Goal: Task Accomplishment & Management: Use online tool/utility

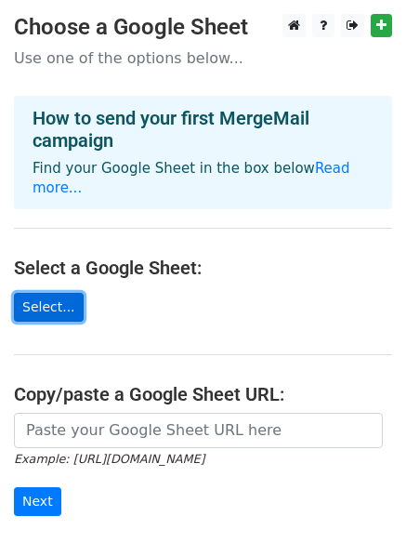
click at [24, 293] on link "Select..." at bounding box center [49, 307] width 70 height 29
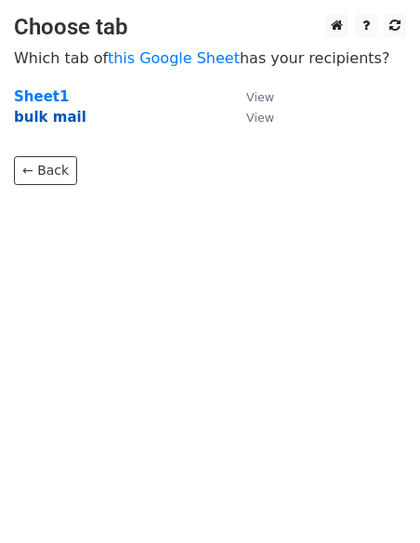
click at [60, 121] on strong "bulk mail" at bounding box center [50, 117] width 73 height 17
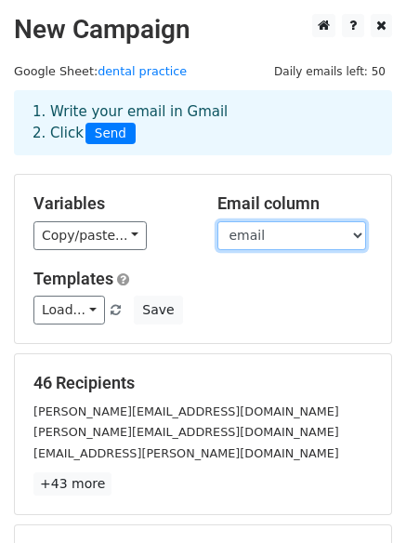
click at [278, 240] on select "first_name last_name email organization_name organization_website_url linkedin_…" at bounding box center [292, 235] width 149 height 29
click at [293, 232] on select "first_name last_name email organization_name organization_website_url linkedin_…" at bounding box center [292, 235] width 149 height 29
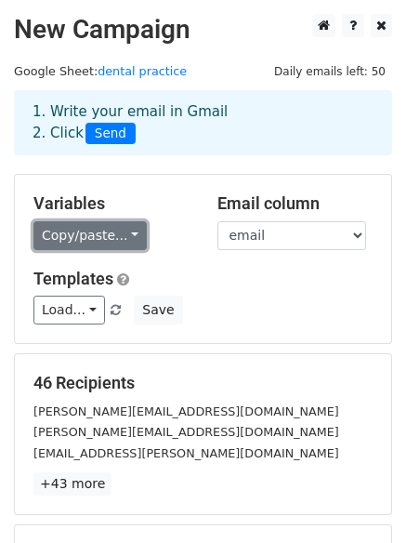
click at [113, 241] on link "Copy/paste..." at bounding box center [89, 235] width 113 height 29
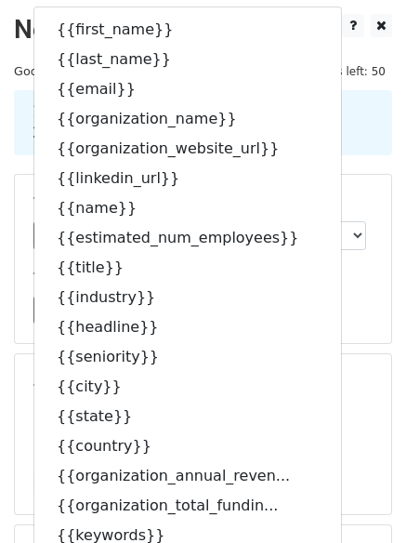
click at [311, 286] on h5 "Templates" at bounding box center [202, 279] width 339 height 20
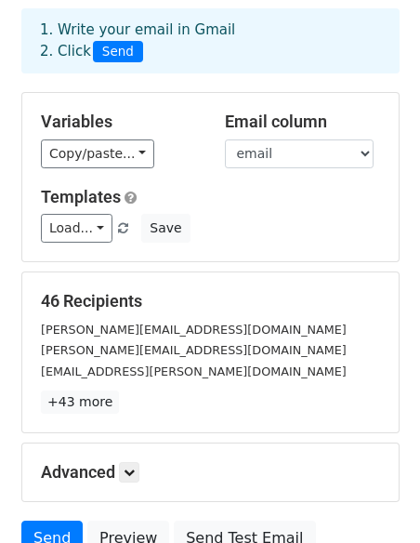
scroll to position [83, 0]
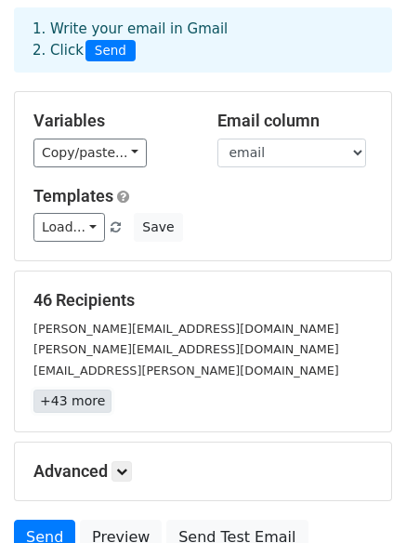
click at [52, 402] on link "+43 more" at bounding box center [72, 401] width 78 height 23
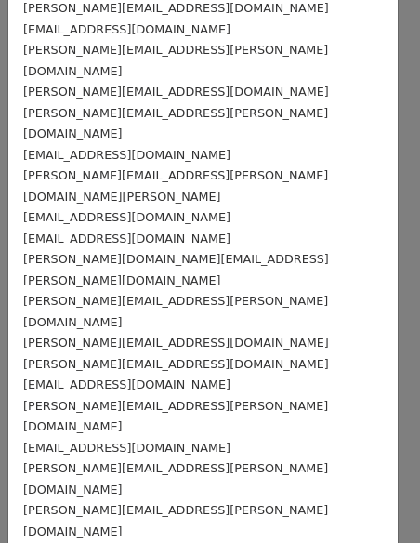
scroll to position [241, 0]
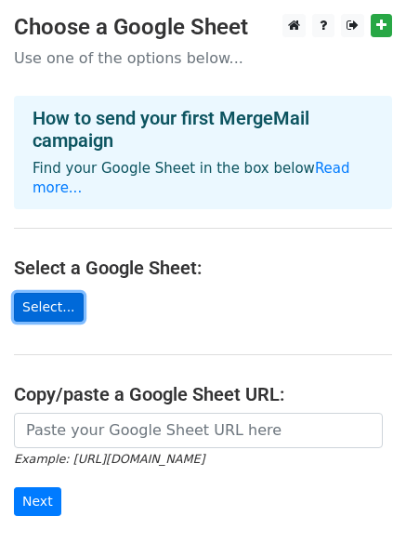
click at [45, 293] on link "Select..." at bounding box center [49, 307] width 70 height 29
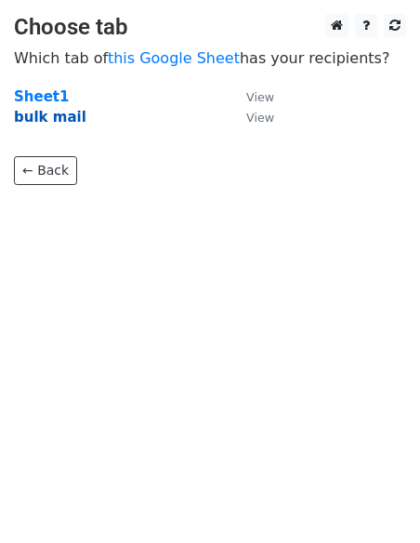
click at [59, 122] on strong "bulk mail" at bounding box center [50, 117] width 73 height 17
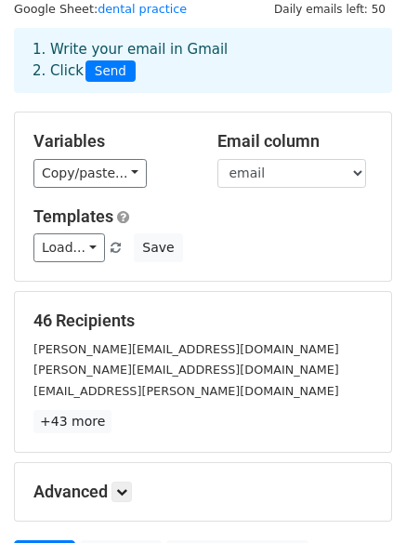
scroll to position [64, 0]
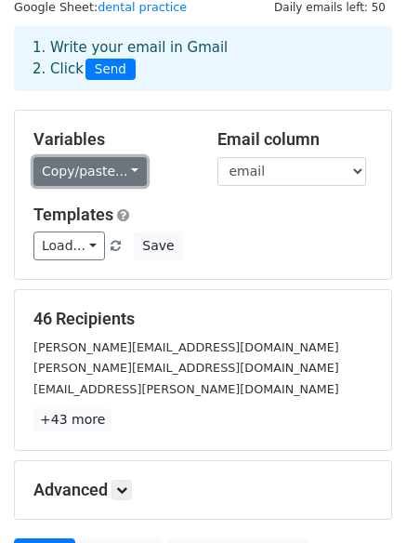
click at [73, 174] on link "Copy/paste..." at bounding box center [89, 171] width 113 height 29
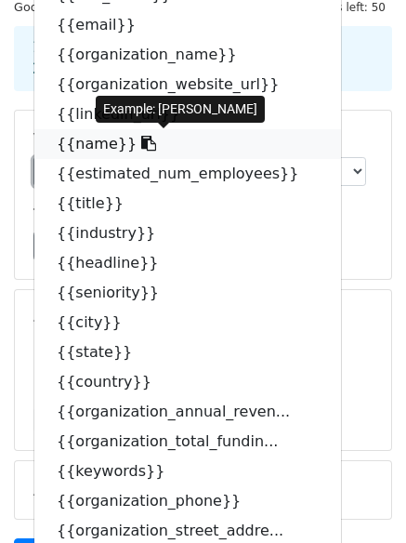
scroll to position [0, 0]
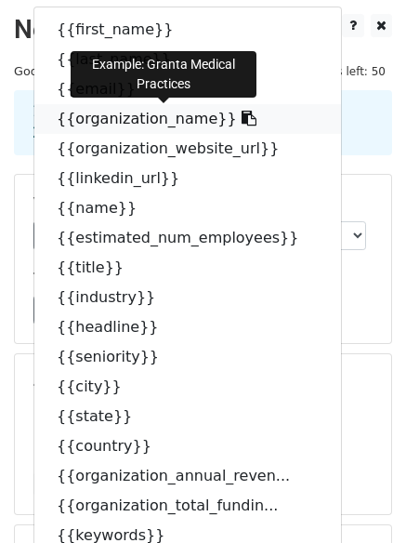
click at [242, 117] on icon at bounding box center [249, 118] width 15 height 15
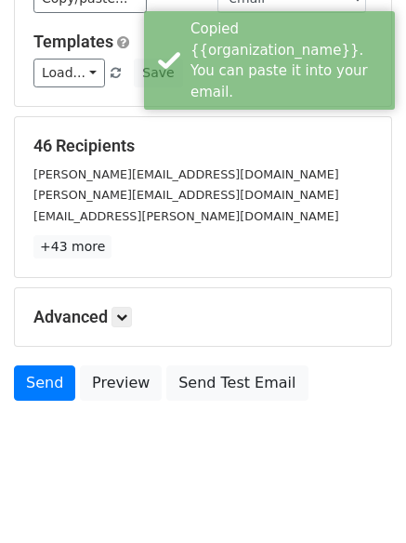
scroll to position [253, 0]
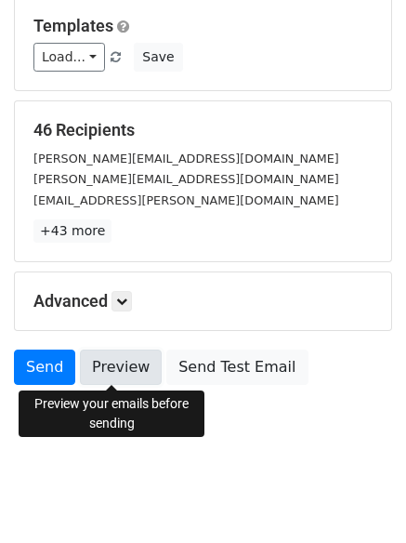
click at [92, 372] on link "Preview" at bounding box center [121, 367] width 82 height 35
click at [114, 372] on link "Preview" at bounding box center [121, 367] width 82 height 35
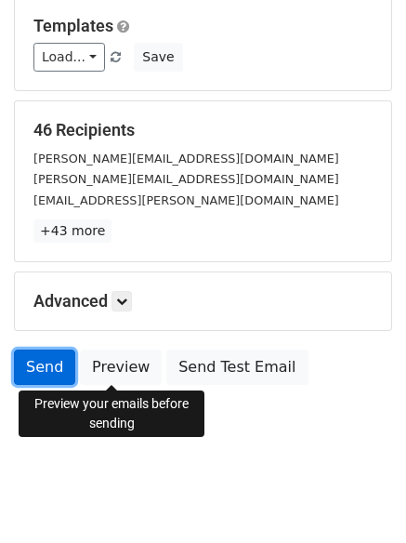
click at [54, 369] on link "Send" at bounding box center [44, 367] width 61 height 35
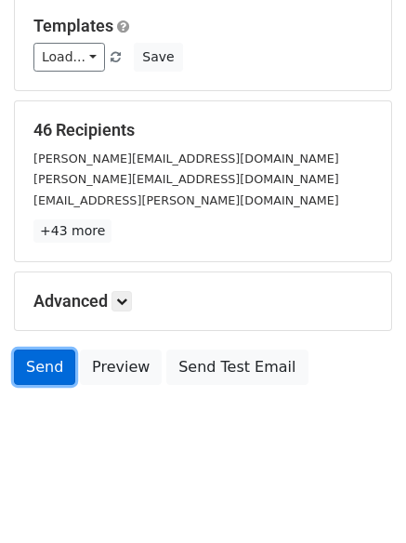
click at [41, 353] on link "Send" at bounding box center [44, 367] width 61 height 35
click at [33, 377] on link "Send" at bounding box center [44, 367] width 61 height 35
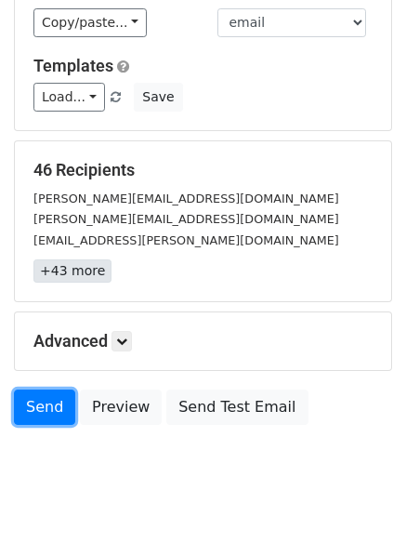
scroll to position [212, 0]
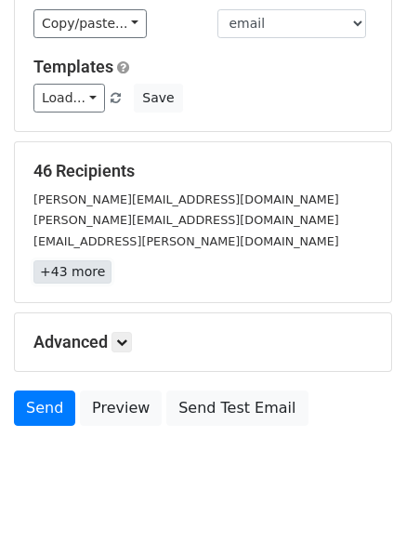
click at [74, 270] on link "+43 more" at bounding box center [72, 271] width 78 height 23
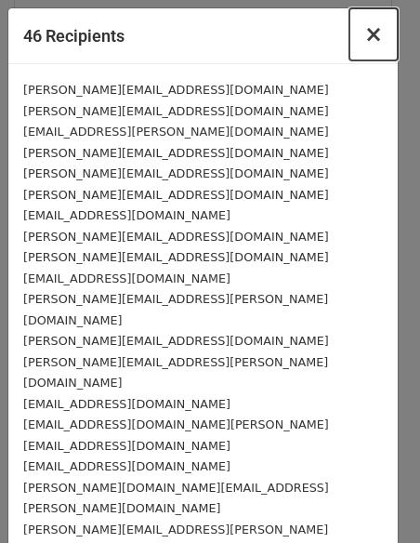
click at [364, 37] on span "×" at bounding box center [373, 34] width 19 height 26
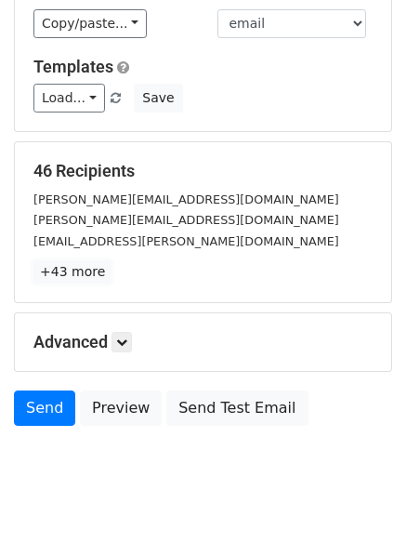
scroll to position [253, 0]
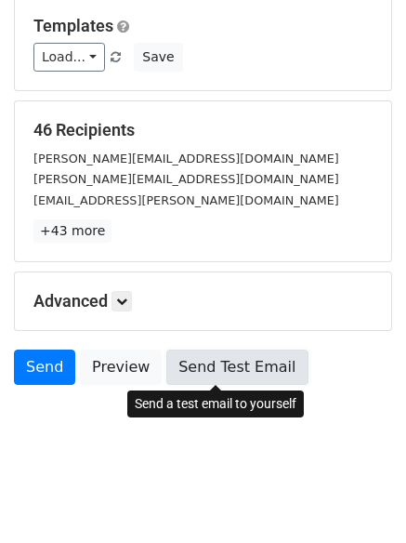
click at [187, 373] on link "Send Test Email" at bounding box center [236, 367] width 141 height 35
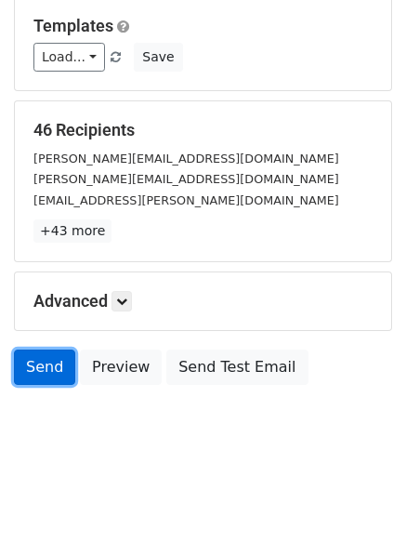
click at [58, 361] on link "Send" at bounding box center [44, 367] width 61 height 35
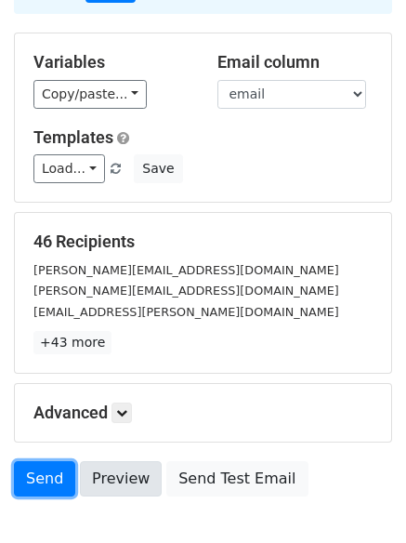
scroll to position [154, 0]
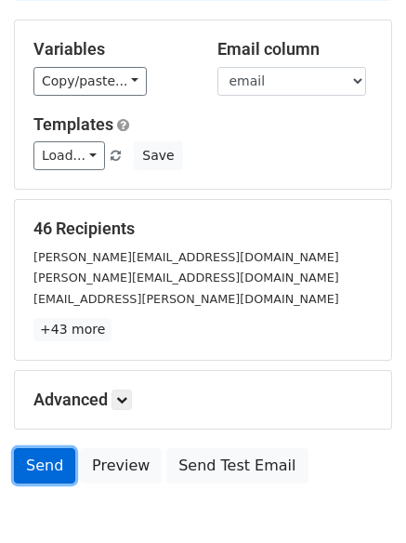
click at [46, 463] on link "Send" at bounding box center [44, 465] width 61 height 35
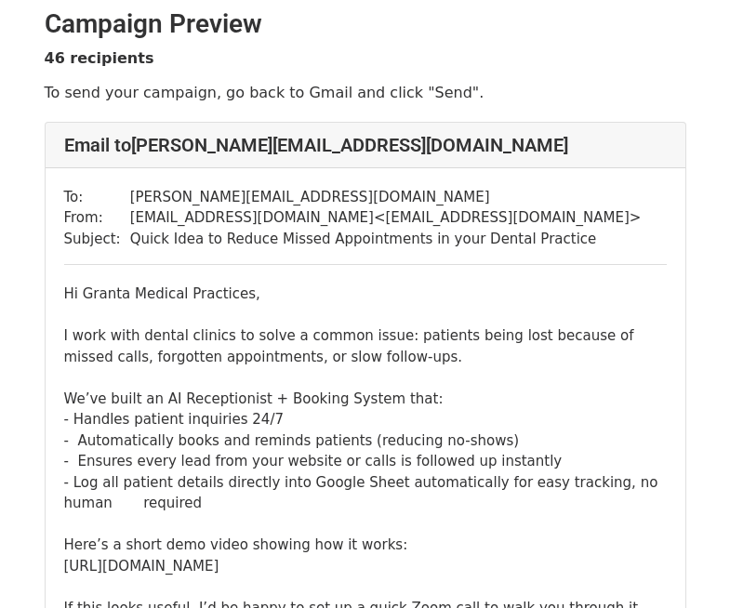
scroll to position [12, 0]
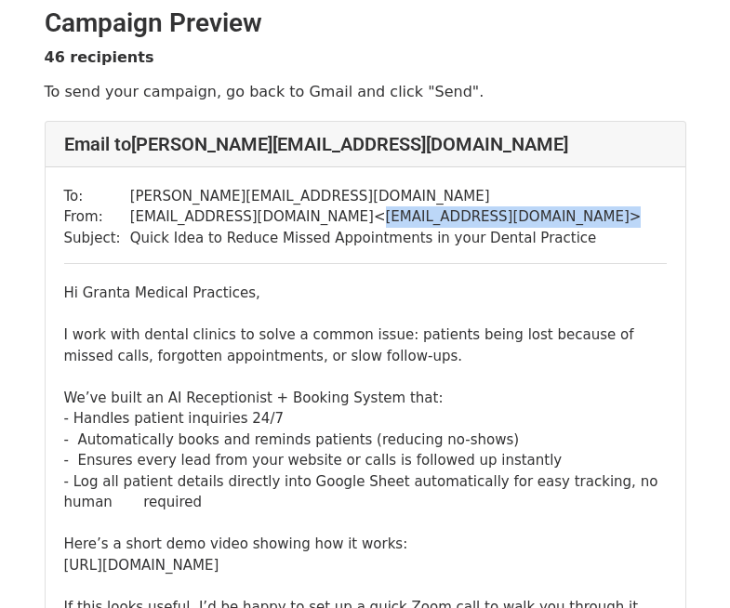
drag, startPoint x: 258, startPoint y: 225, endPoint x: 412, endPoint y: 218, distance: 154.5
click at [412, 218] on td "[EMAIL_ADDRESS][DOMAIN_NAME] < [EMAIL_ADDRESS][DOMAIN_NAME] >" at bounding box center [385, 216] width 511 height 21
click at [393, 270] on div "To: [PERSON_NAME][EMAIL_ADDRESS][DOMAIN_NAME] From: [EMAIL_ADDRESS][DOMAIN_NAME…" at bounding box center [366, 454] width 640 height 574
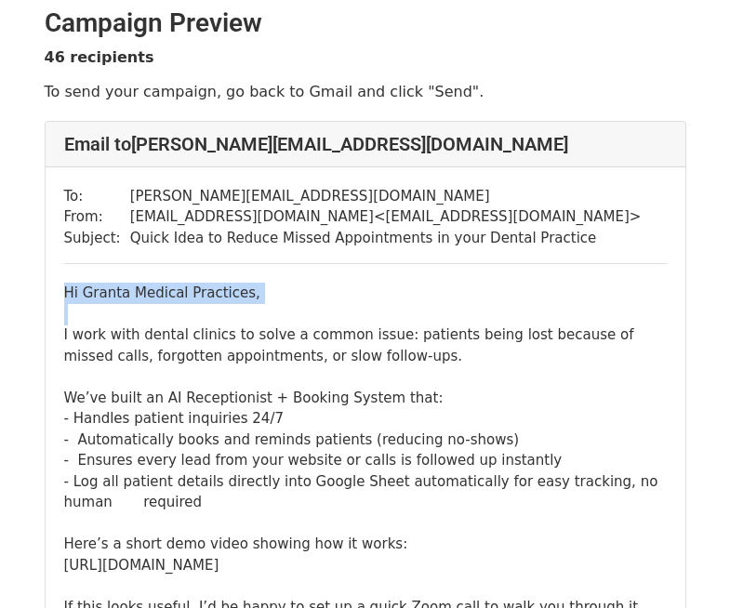
click at [393, 270] on div "To: sandra.east@grantamedicalpractices.co.uk From: solvehqq@gmail.com < solvehq…" at bounding box center [366, 454] width 640 height 574
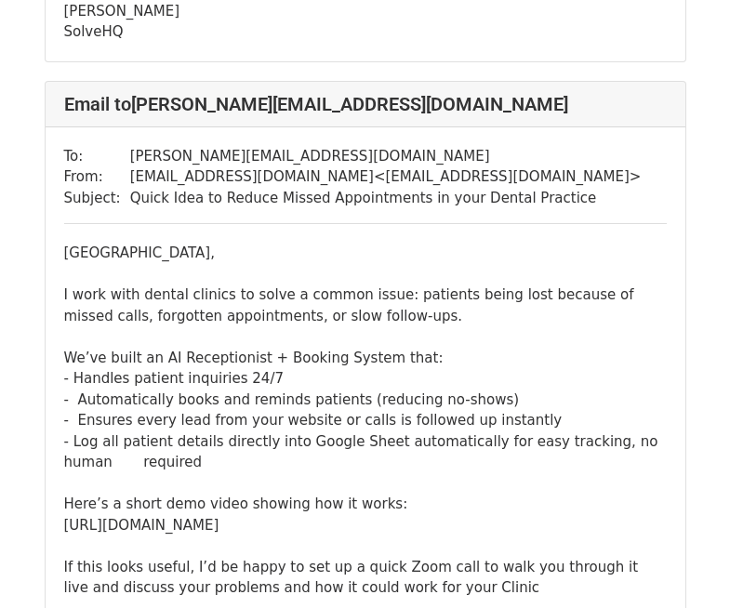
scroll to position [693, 0]
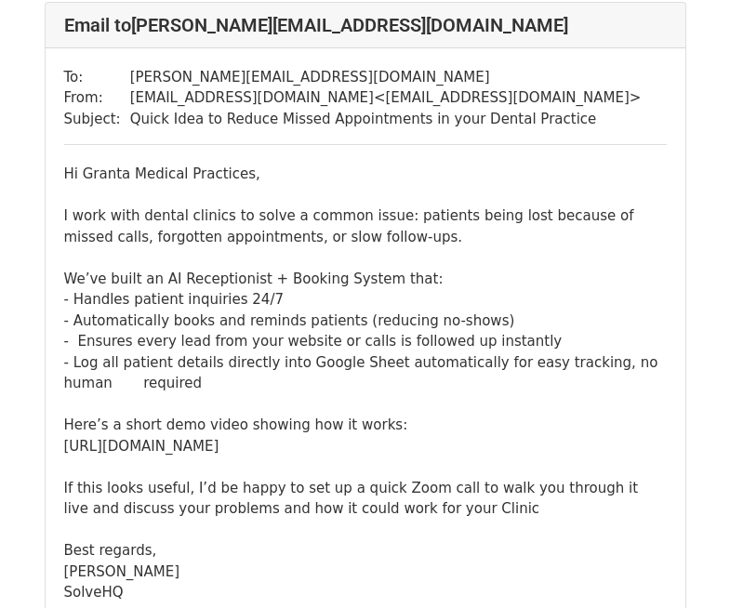
scroll to position [132, 0]
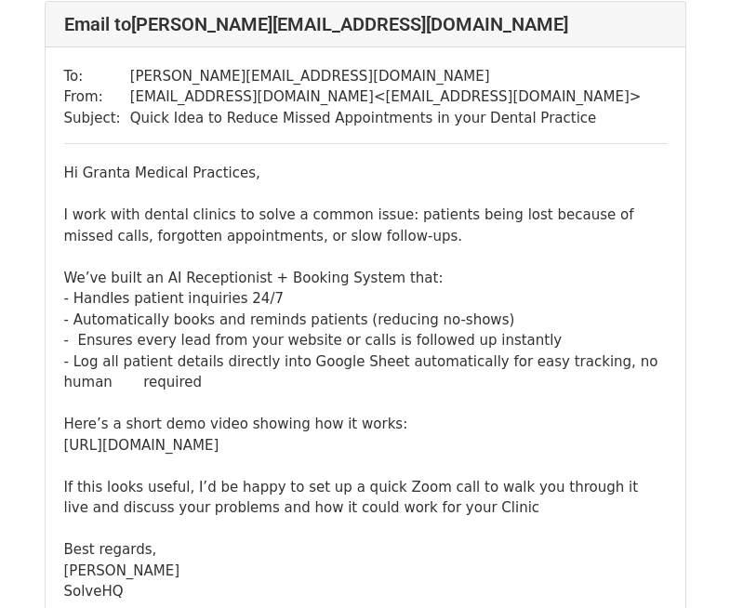
click at [212, 448] on div "Hi Granta Medical Practices, I work with dental clinics to solve a common issue…" at bounding box center [365, 383] width 602 height 440
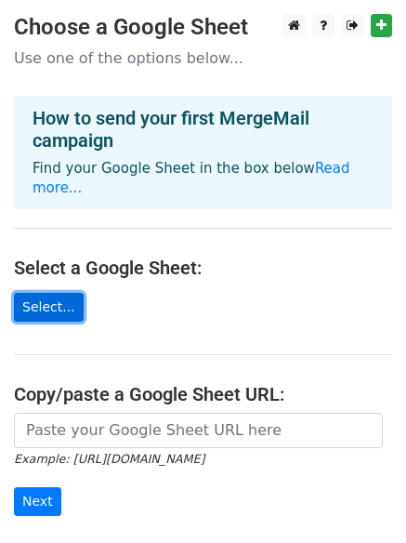
click at [47, 293] on link "Select..." at bounding box center [49, 307] width 70 height 29
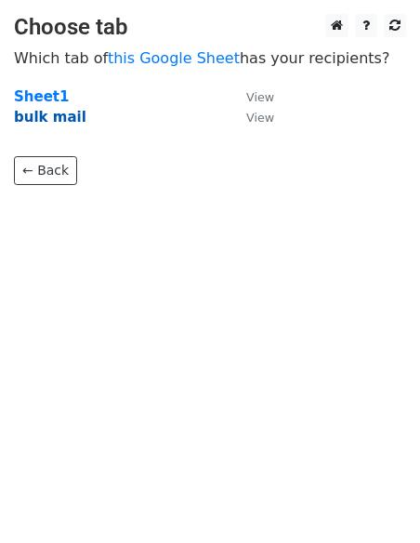
click at [42, 113] on strong "bulk mail" at bounding box center [50, 117] width 73 height 17
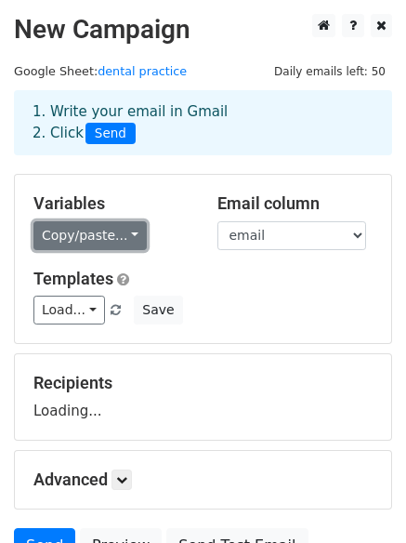
click at [79, 235] on link "Copy/paste..." at bounding box center [89, 235] width 113 height 29
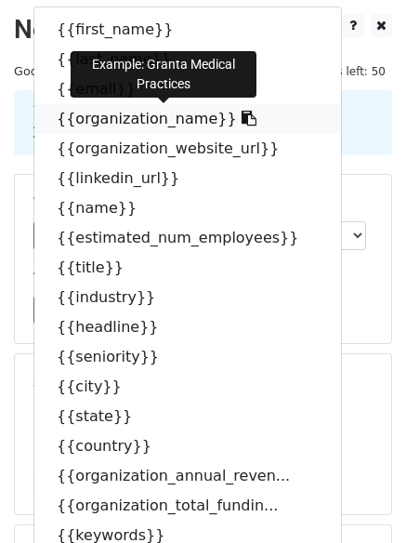
click at [242, 122] on icon at bounding box center [249, 118] width 15 height 15
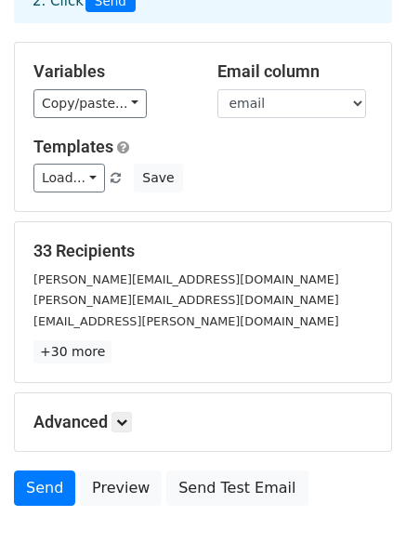
scroll to position [163, 0]
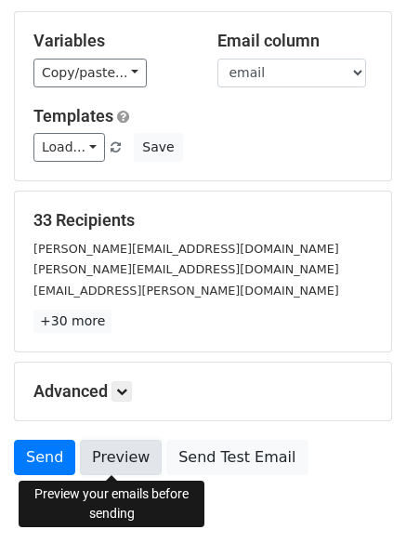
click at [107, 456] on link "Preview" at bounding box center [121, 457] width 82 height 35
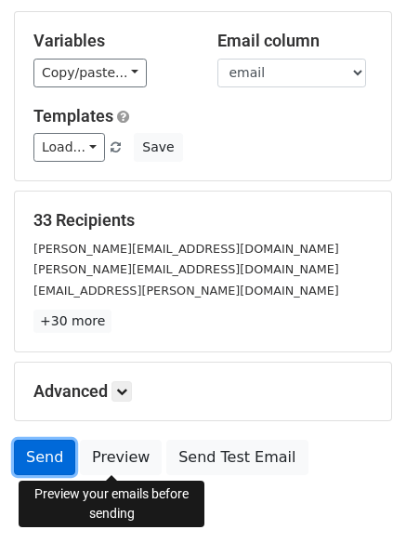
click at [31, 468] on link "Send" at bounding box center [44, 457] width 61 height 35
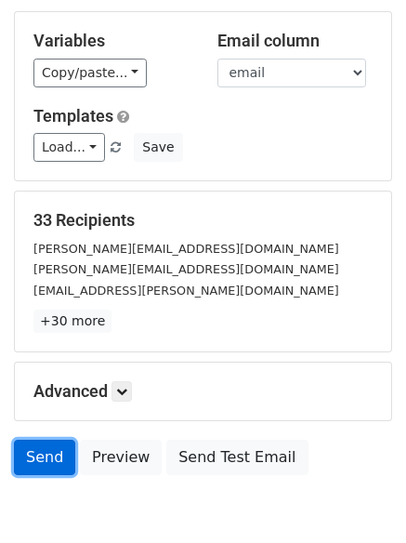
click at [38, 455] on link "Send" at bounding box center [44, 457] width 61 height 35
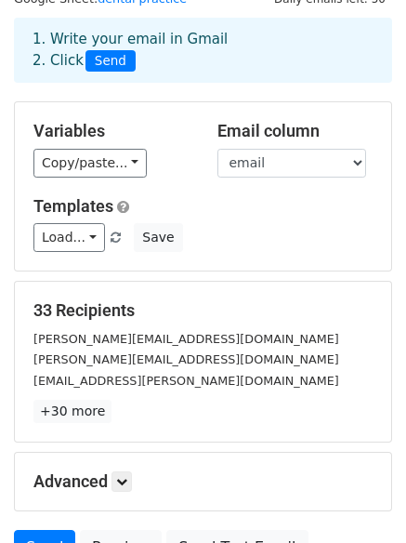
scroll to position [82, 0]
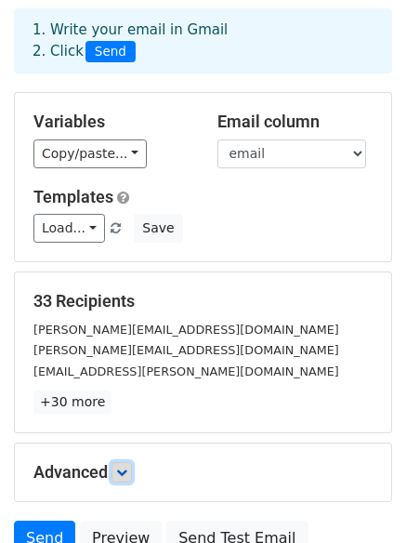
click at [125, 469] on icon at bounding box center [121, 472] width 11 height 11
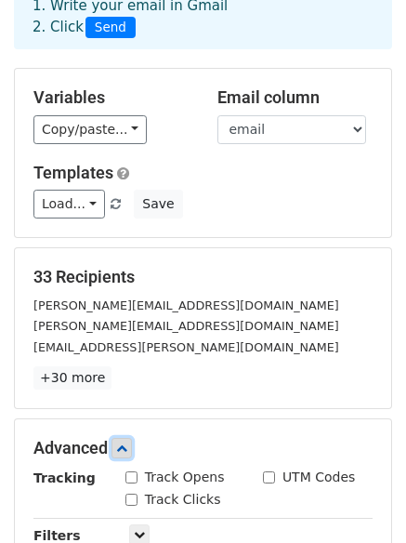
scroll to position [107, 0]
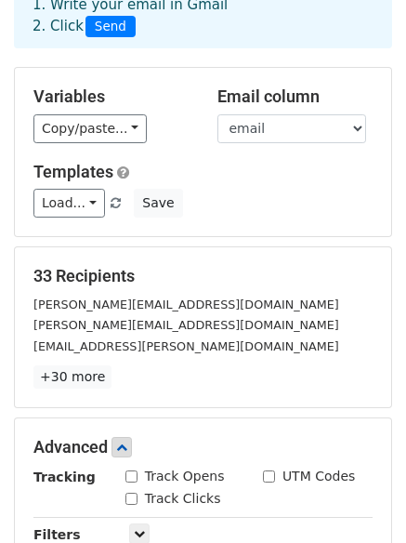
click at [126, 472] on input "Track Opens" at bounding box center [132, 476] width 12 height 12
checkbox input "true"
click at [131, 493] on input "Track Clicks" at bounding box center [132, 499] width 12 height 12
checkbox input "true"
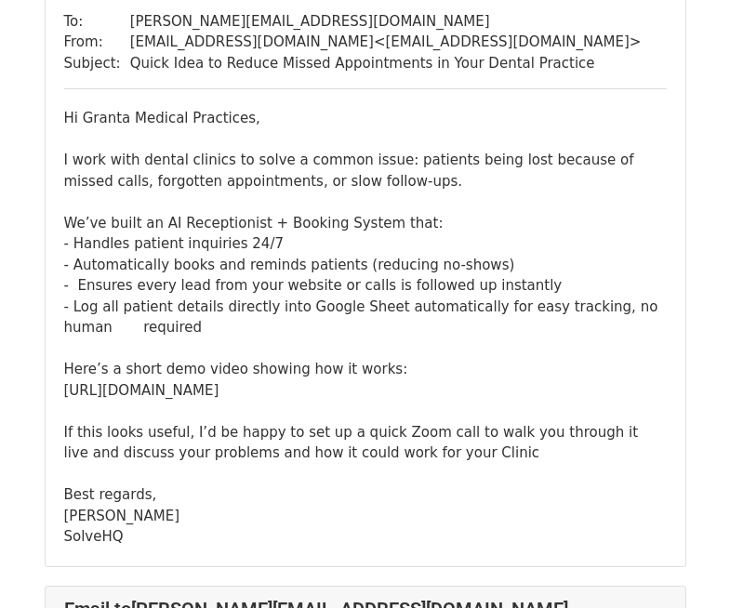
scroll to position [188, 0]
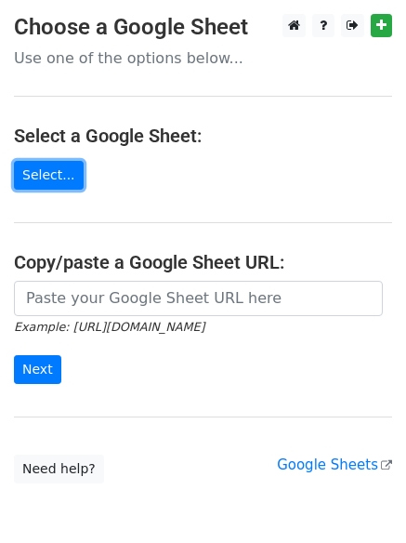
click at [64, 165] on link "Select..." at bounding box center [49, 175] width 70 height 29
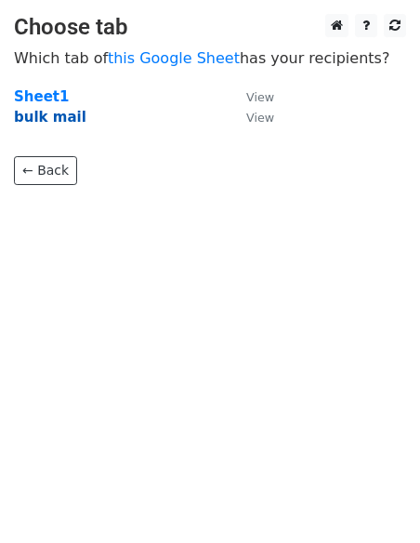
click at [48, 115] on strong "bulk mail" at bounding box center [50, 117] width 73 height 17
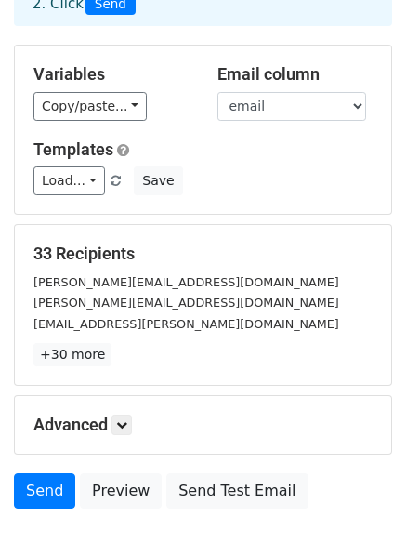
scroll to position [130, 0]
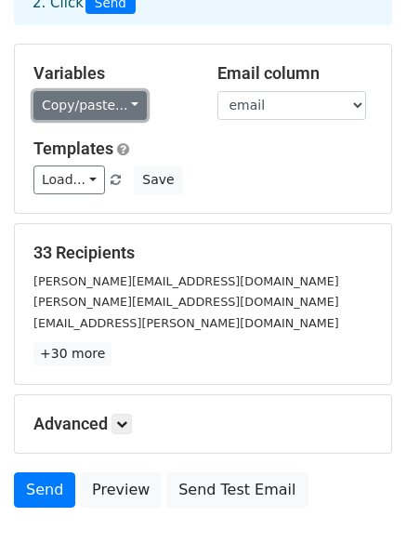
click at [94, 107] on link "Copy/paste..." at bounding box center [89, 105] width 113 height 29
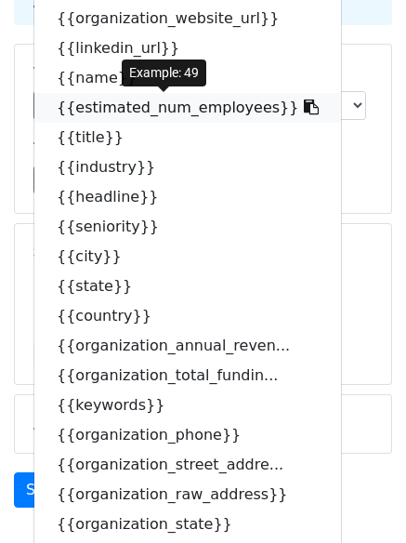
click at [94, 107] on link "{{estimated_num_employees}}" at bounding box center [187, 108] width 307 height 30
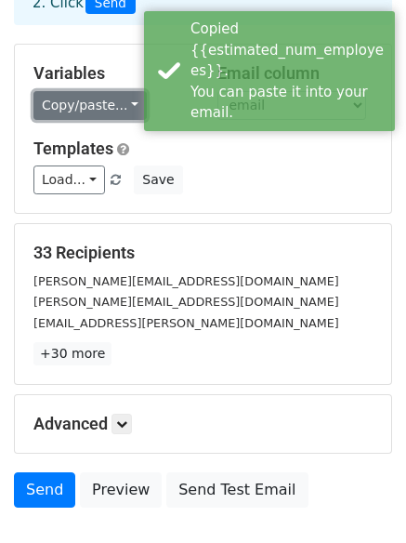
click at [122, 103] on link "Copy/paste..." at bounding box center [89, 105] width 113 height 29
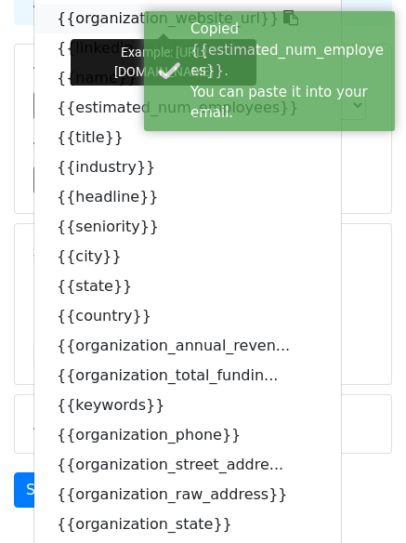
click at [251, 7] on link "{{organization_website_url}}" at bounding box center [187, 19] width 307 height 30
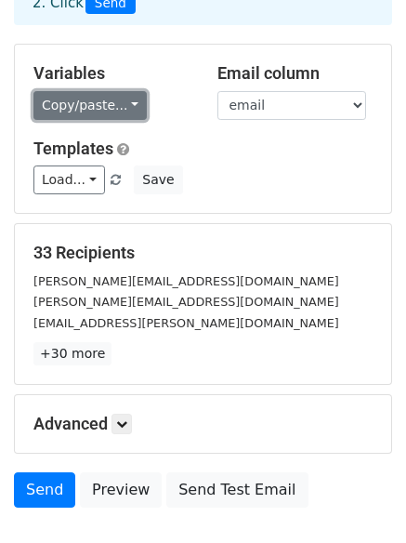
click at [76, 99] on link "Copy/paste..." at bounding box center [89, 105] width 113 height 29
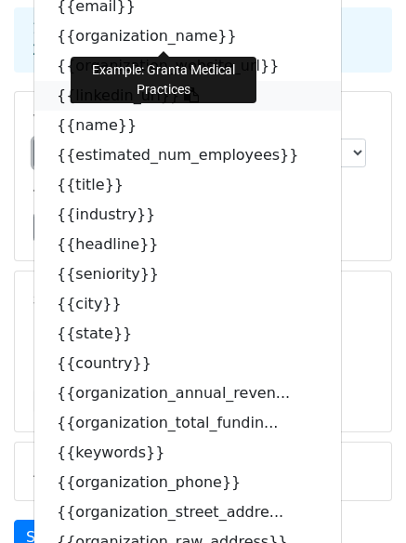
scroll to position [82, 0]
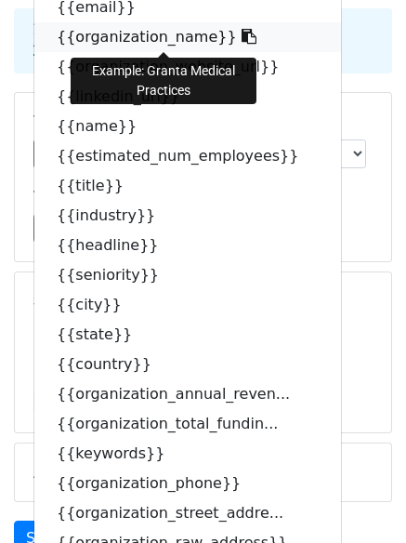
click at [242, 30] on icon at bounding box center [249, 36] width 15 height 15
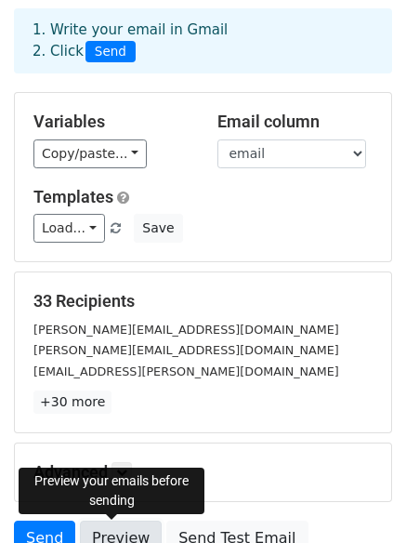
click at [109, 540] on link "Preview" at bounding box center [121, 538] width 82 height 35
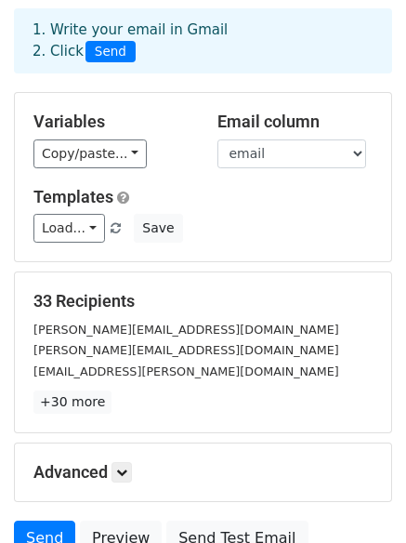
click at [113, 480] on h5 "Advanced" at bounding box center [202, 472] width 339 height 20
click at [123, 472] on icon at bounding box center [121, 472] width 11 height 11
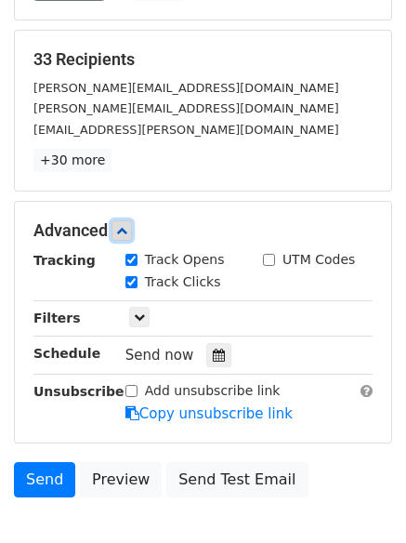
scroll to position [418, 0]
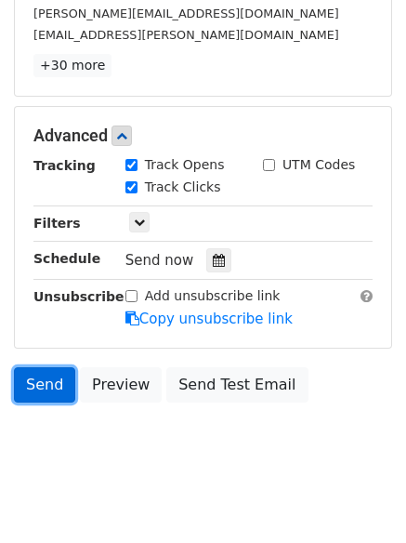
click at [50, 380] on link "Send" at bounding box center [44, 384] width 61 height 35
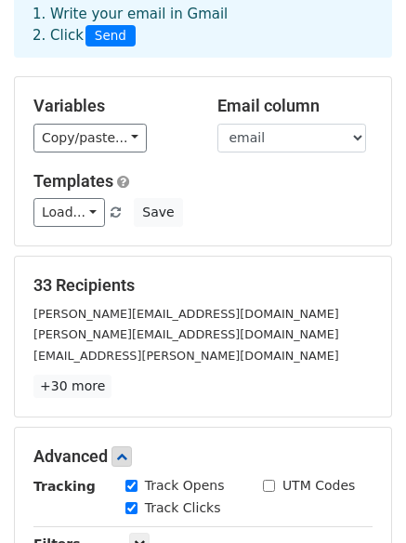
scroll to position [0, 0]
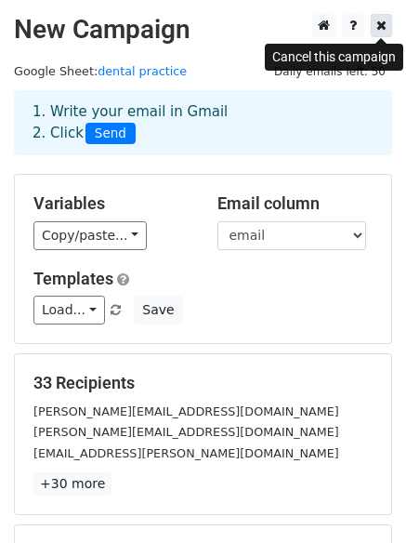
click at [386, 21] on icon at bounding box center [382, 25] width 10 height 13
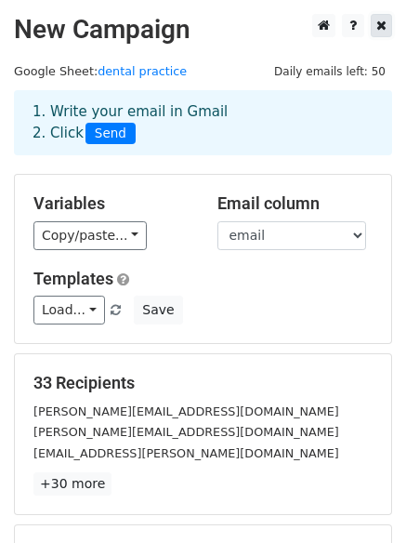
click at [386, 21] on icon at bounding box center [382, 25] width 10 height 13
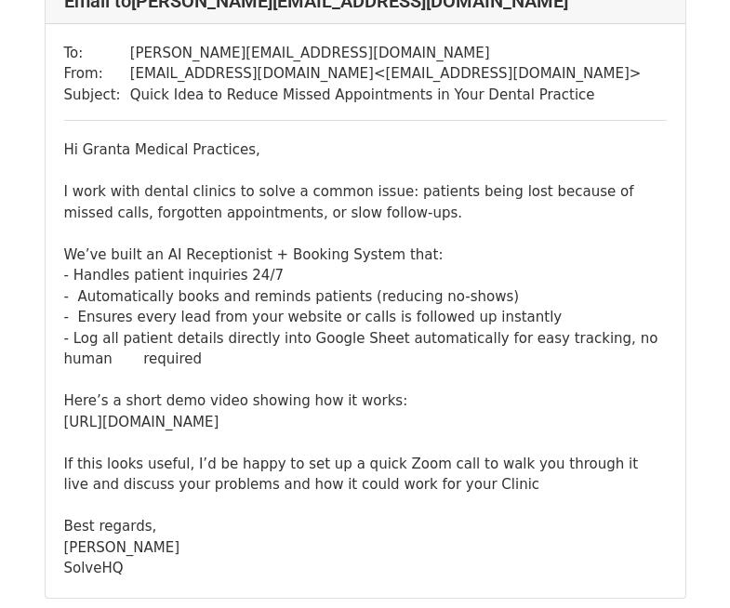
scroll to position [156, 0]
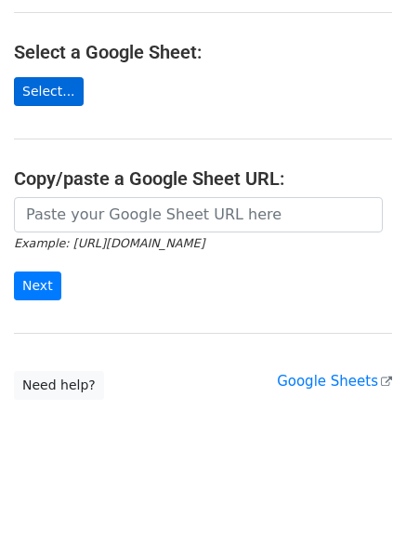
scroll to position [87, 0]
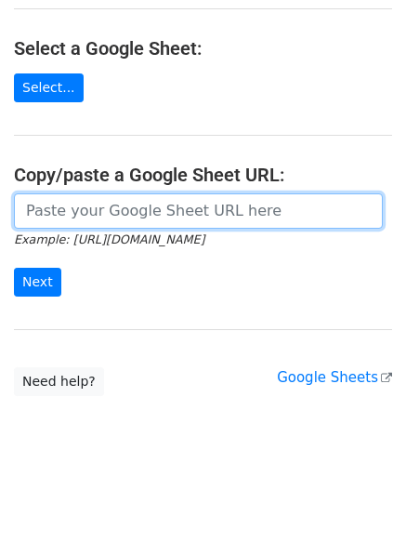
click at [71, 210] on input "url" at bounding box center [198, 210] width 369 height 35
paste input "[URL][DOMAIN_NAME]"
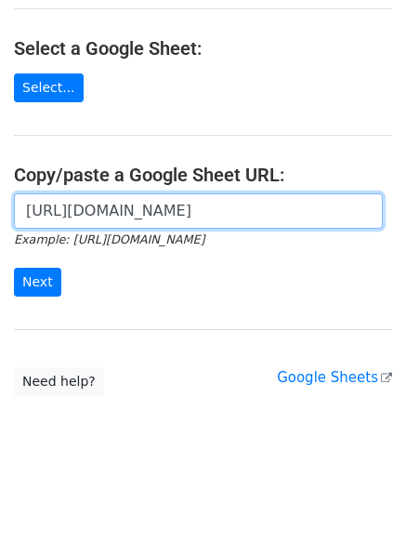
scroll to position [0, 409]
type input "[URL][DOMAIN_NAME]"
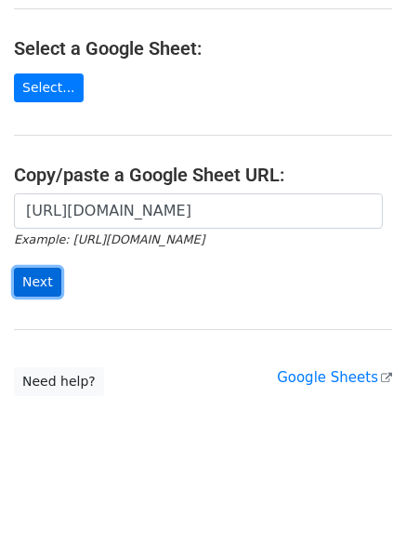
scroll to position [0, 0]
click at [48, 279] on input "Next" at bounding box center [37, 282] width 47 height 29
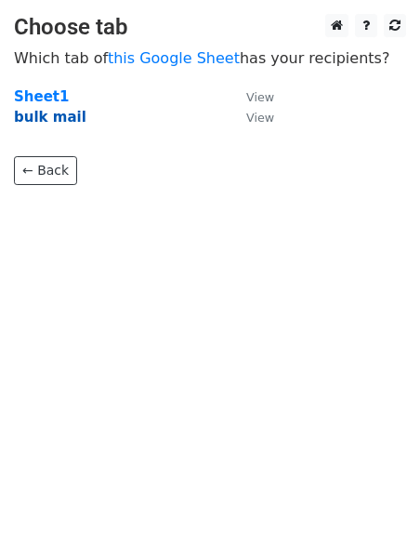
click at [62, 118] on strong "bulk mail" at bounding box center [50, 117] width 73 height 17
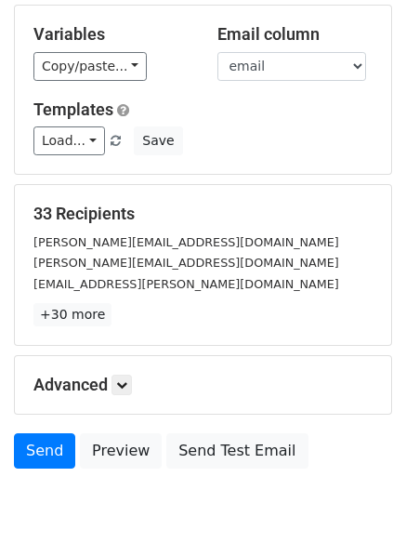
scroll to position [253, 0]
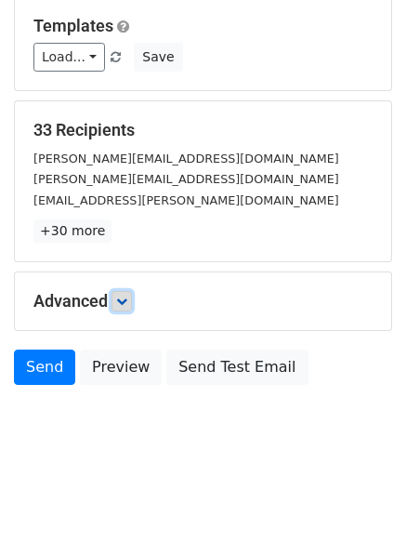
click at [127, 302] on icon at bounding box center [121, 301] width 11 height 11
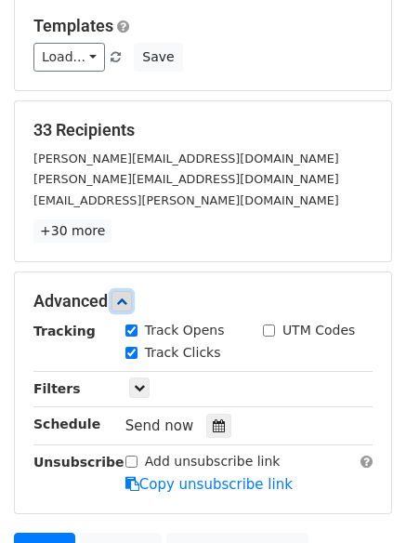
scroll to position [435, 0]
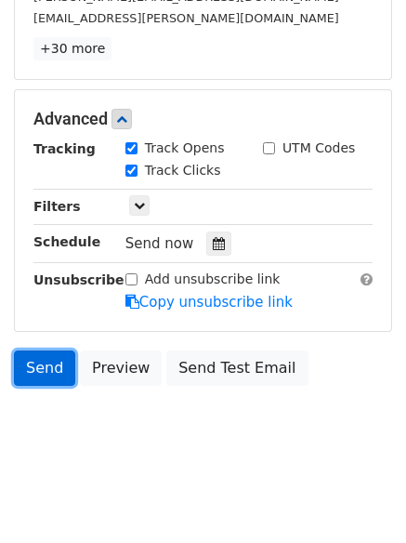
click at [23, 366] on link "Send" at bounding box center [44, 368] width 61 height 35
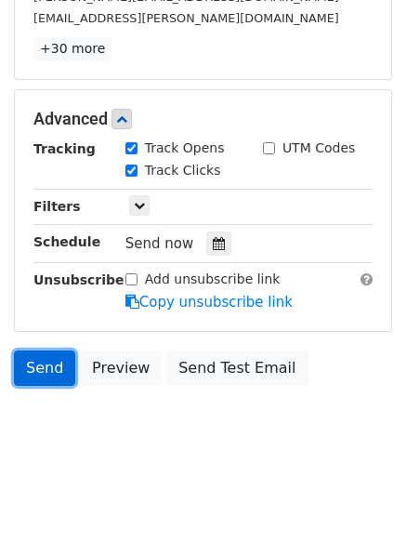
click at [23, 366] on link "Send" at bounding box center [44, 368] width 61 height 35
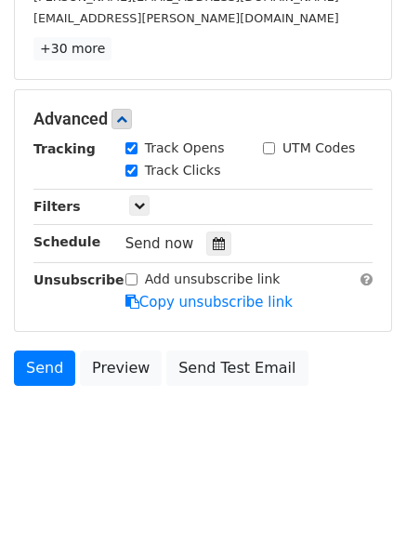
click at [155, 202] on div "Only include spreadsheet rows that match the following filters:" at bounding box center [249, 206] width 275 height 21
click at [139, 205] on icon at bounding box center [139, 205] width 11 height 11
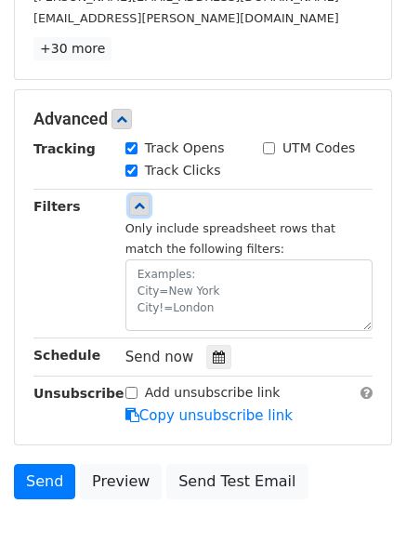
click at [139, 205] on icon at bounding box center [139, 205] width 11 height 11
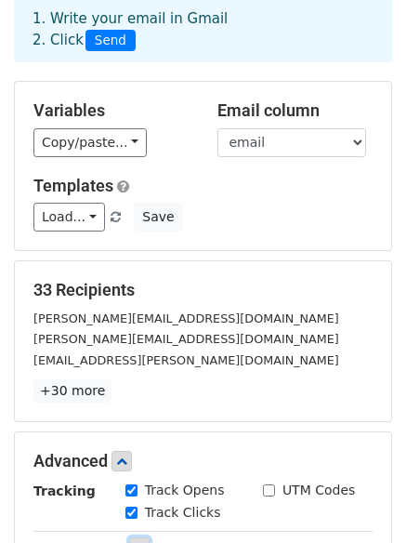
scroll to position [54, 0]
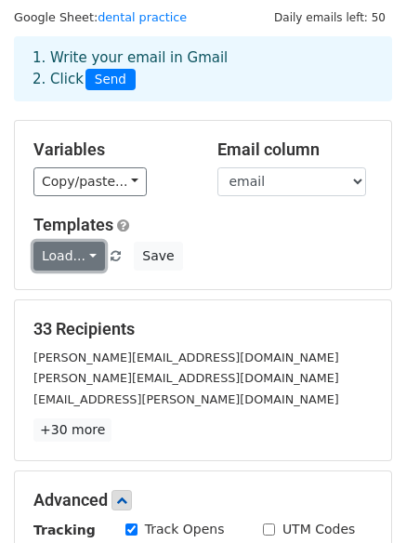
click at [81, 260] on link "Load..." at bounding box center [69, 256] width 72 height 29
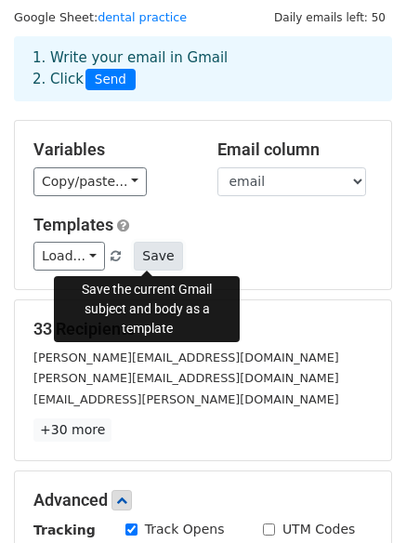
click at [158, 259] on button "Save" at bounding box center [158, 256] width 48 height 29
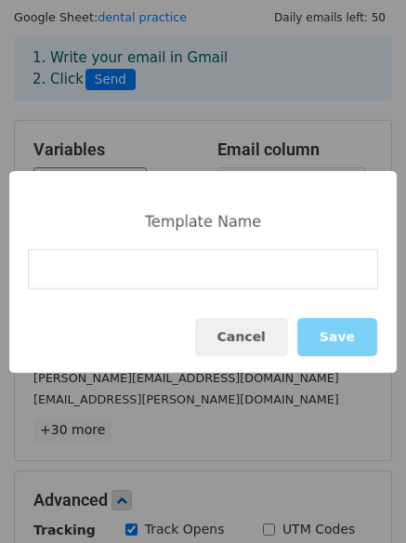
click at [189, 273] on input at bounding box center [203, 269] width 351 height 40
type input "Mail sender"
click at [326, 339] on button "Save" at bounding box center [338, 337] width 80 height 38
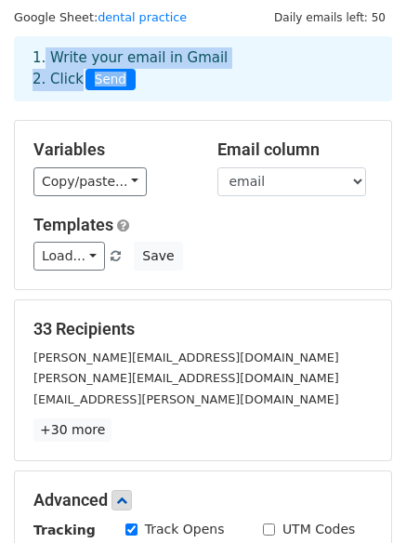
drag, startPoint x: 39, startPoint y: 56, endPoint x: 213, endPoint y: 79, distance: 175.4
click at [213, 79] on div "1. Write your email in Gmail 2. Click Send" at bounding box center [203, 68] width 369 height 43
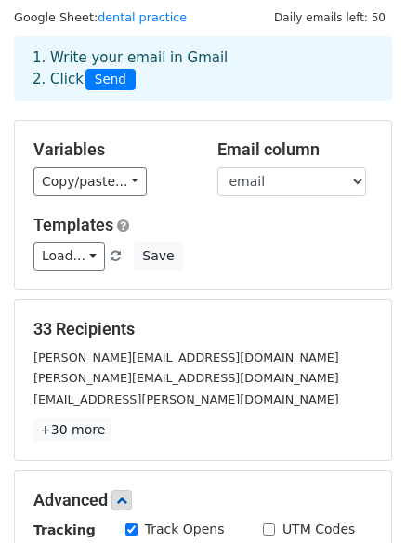
click at [181, 94] on div "1. Write your email in Gmail 2. Click Send" at bounding box center [203, 68] width 378 height 65
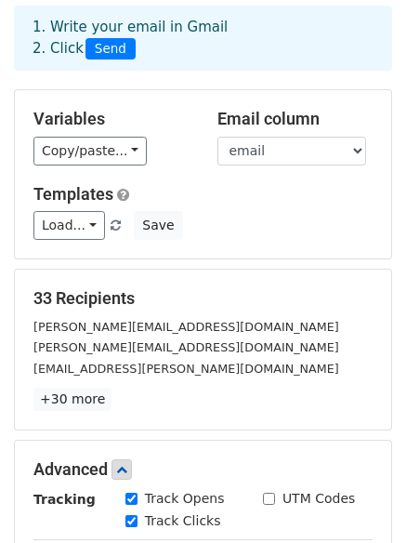
scroll to position [86, 0]
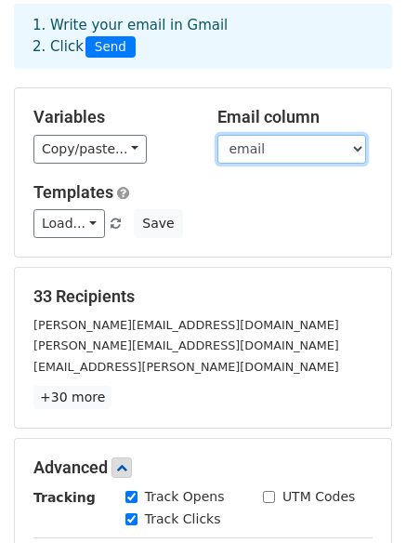
click at [299, 153] on select "first_name last_name email organization_name organization_website_url linkedin_…" at bounding box center [292, 149] width 149 height 29
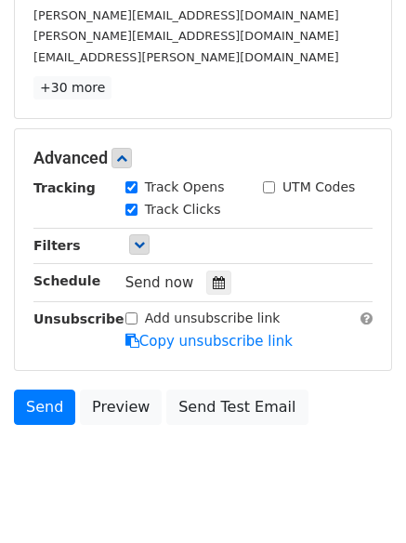
scroll to position [398, 0]
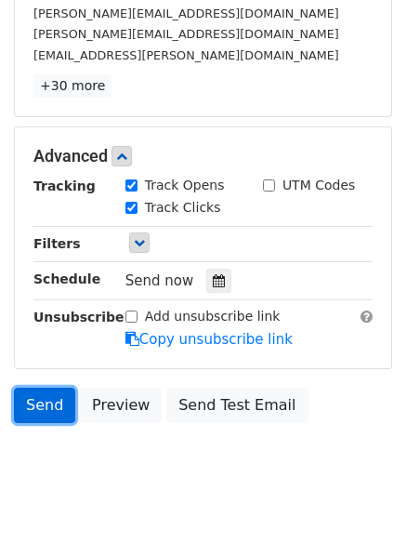
click at [49, 413] on link "Send" at bounding box center [44, 405] width 61 height 35
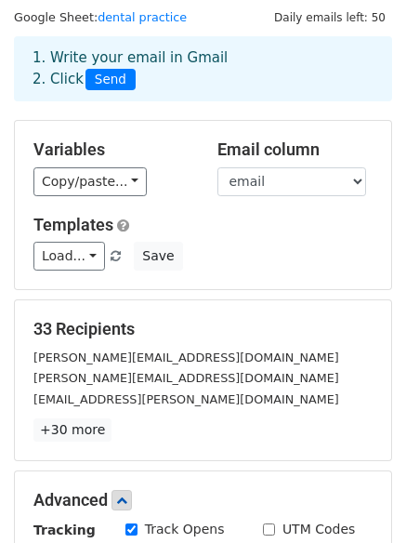
scroll to position [53, 0]
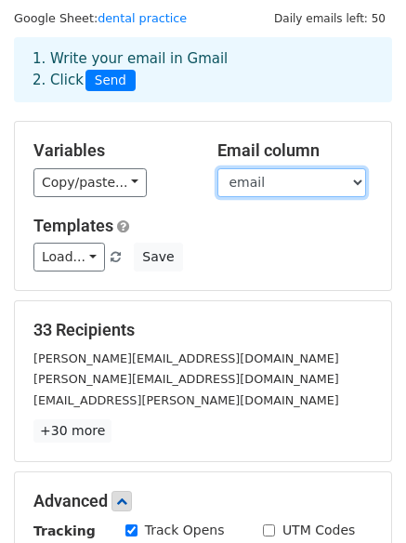
click at [277, 185] on select "first_name last_name email organization_name organization_website_url linkedin_…" at bounding box center [292, 182] width 149 height 29
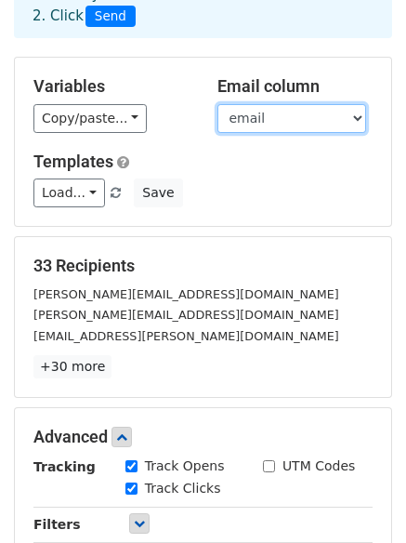
scroll to position [115, 0]
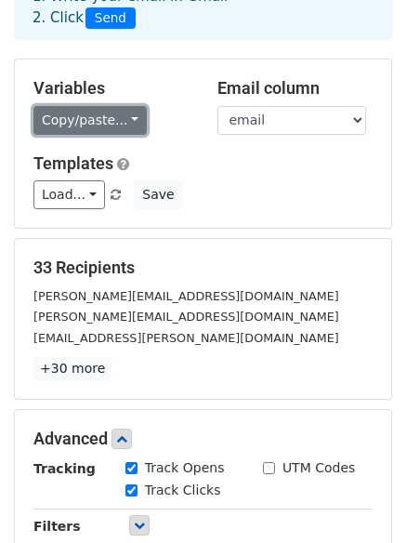
click at [119, 116] on link "Copy/paste..." at bounding box center [89, 120] width 113 height 29
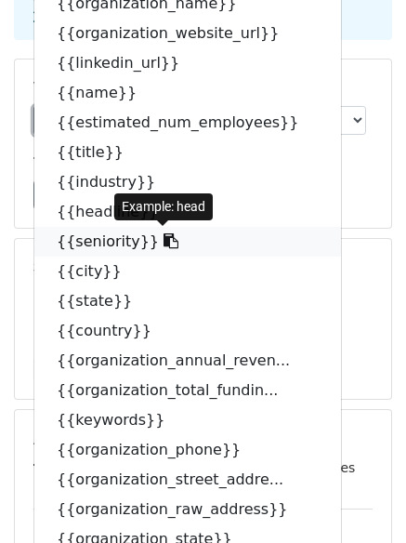
scroll to position [0, 0]
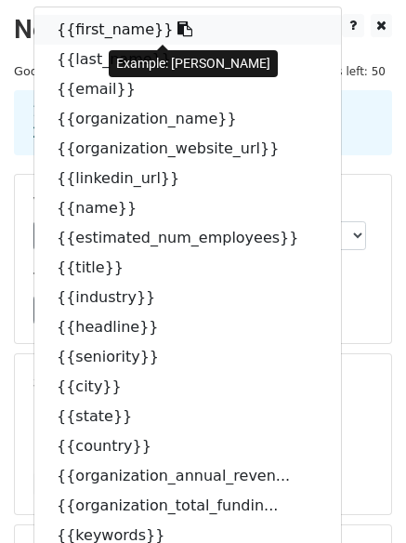
click at [178, 28] on icon at bounding box center [185, 28] width 15 height 15
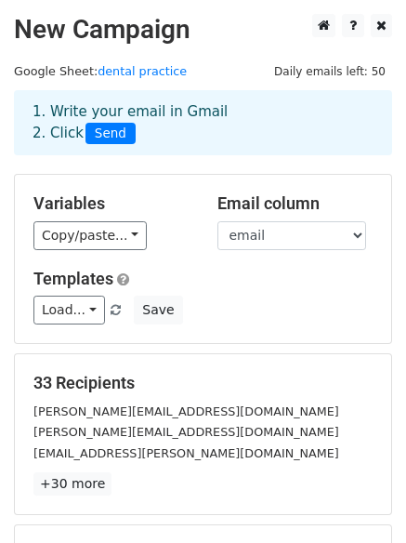
scroll to position [435, 0]
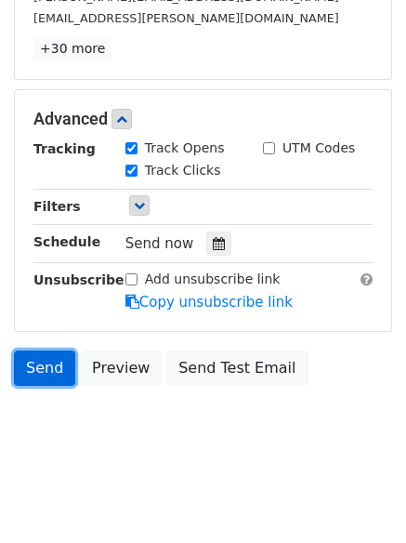
click at [36, 364] on link "Send" at bounding box center [44, 368] width 61 height 35
